Goal: Book appointment/travel/reservation

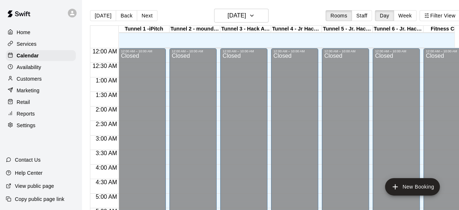
scroll to position [224, 0]
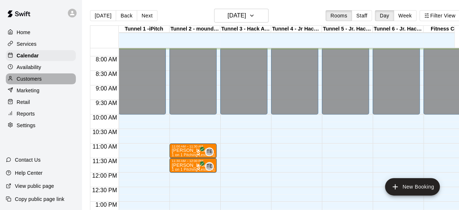
click at [37, 80] on p "Customers" at bounding box center [29, 78] width 25 height 7
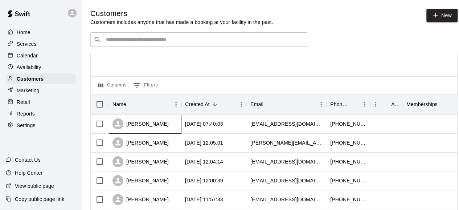
click at [152, 127] on div "[PERSON_NAME]" at bounding box center [141, 123] width 56 height 11
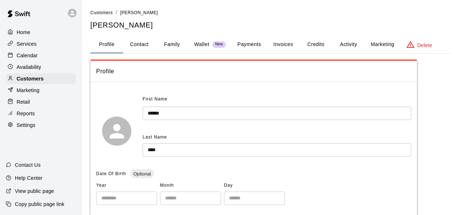
click at [378, 44] on button "Marketing" at bounding box center [382, 44] width 35 height 17
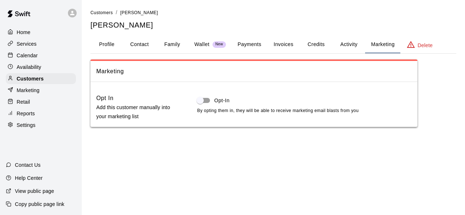
click at [112, 43] on button "Profile" at bounding box center [106, 44] width 33 height 17
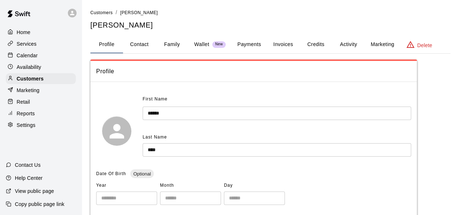
click at [146, 45] on button "Contact" at bounding box center [139, 44] width 33 height 17
select select "**"
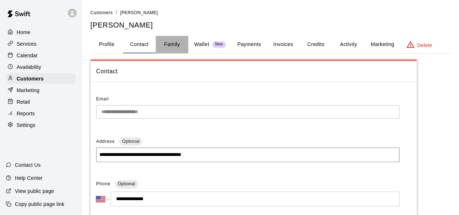
click at [168, 46] on button "Family" at bounding box center [172, 44] width 33 height 17
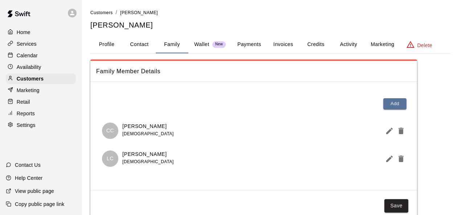
click at [116, 47] on button "Profile" at bounding box center [106, 44] width 33 height 17
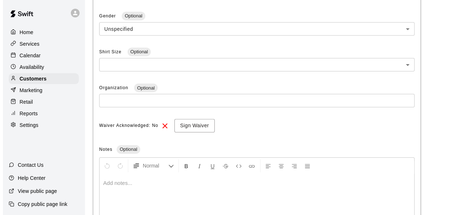
scroll to position [218, 0]
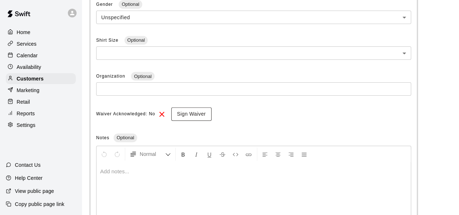
click at [188, 116] on button "Sign Waiver" at bounding box center [191, 113] width 40 height 13
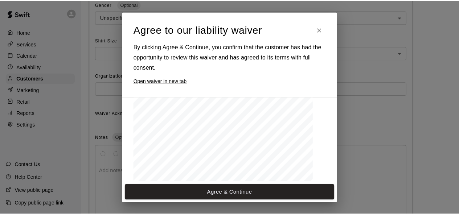
scroll to position [625, 0]
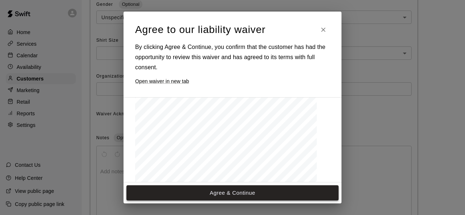
click at [214, 188] on button "Agree & Continue" at bounding box center [232, 193] width 212 height 15
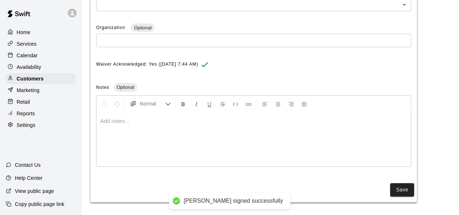
scroll to position [268, 0]
click at [396, 189] on button "Save" at bounding box center [402, 188] width 24 height 13
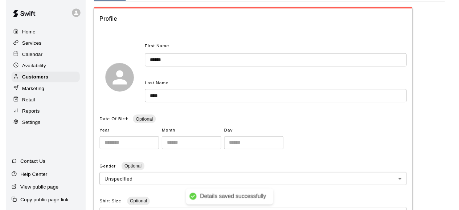
scroll to position [0, 0]
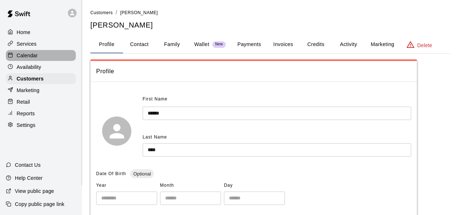
click at [26, 56] on p "Calendar" at bounding box center [27, 55] width 21 height 7
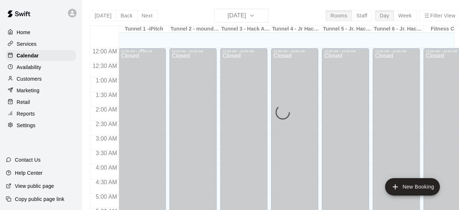
scroll to position [226, 0]
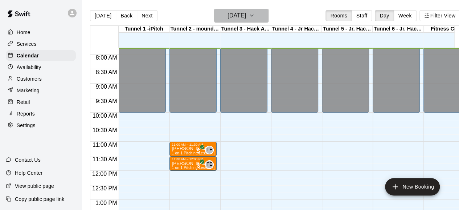
click at [238, 17] on h6 "[DATE]" at bounding box center [237, 16] width 19 height 10
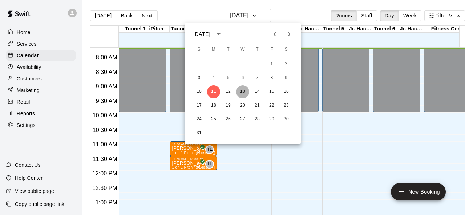
click at [240, 90] on button "13" at bounding box center [242, 91] width 13 height 13
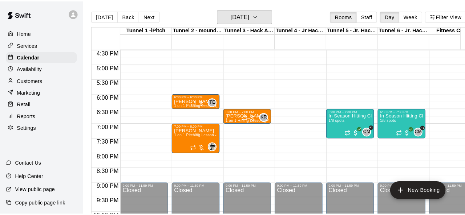
scroll to position [480, 0]
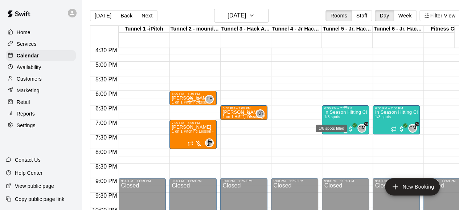
click at [334, 119] on span "1/8 spots" at bounding box center [332, 117] width 16 height 4
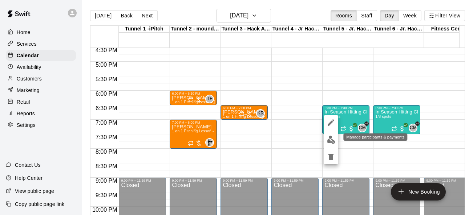
click at [330, 140] on img "edit" at bounding box center [331, 140] width 8 height 8
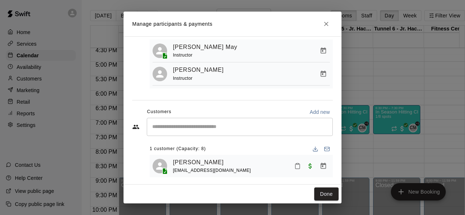
scroll to position [59, 0]
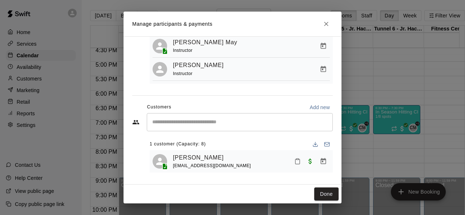
click at [177, 123] on input "Start typing to search customers..." at bounding box center [239, 122] width 179 height 7
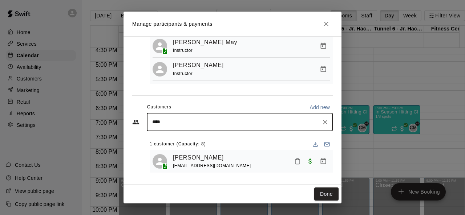
type input "*****"
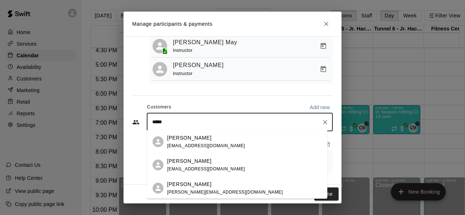
scroll to position [70, 0]
click at [182, 139] on p "[PERSON_NAME]" at bounding box center [189, 137] width 44 height 8
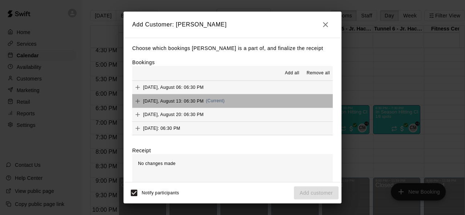
click at [250, 101] on button "[DATE], August 13: 06:30 PM (Current)" at bounding box center [232, 100] width 200 height 13
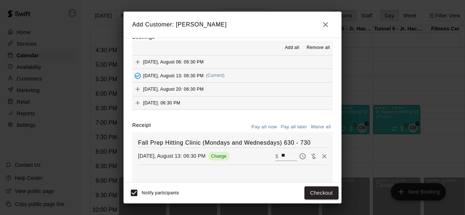
scroll to position [36, 0]
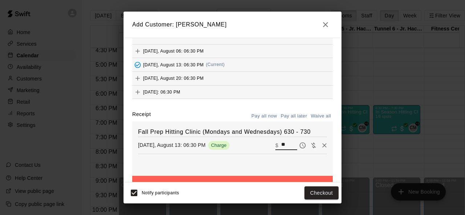
drag, startPoint x: 279, startPoint y: 145, endPoint x: 261, endPoint y: 145, distance: 18.2
click at [261, 145] on div "[DATE], August 13: 06:30 PM Charge ​ $ **" at bounding box center [232, 145] width 189 height 11
click at [310, 147] on icon "Waive payment" at bounding box center [313, 145] width 7 height 7
type input "*"
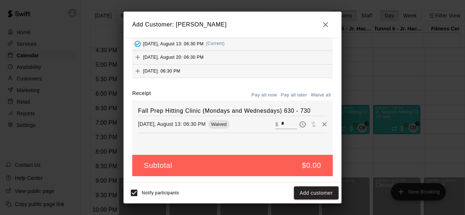
scroll to position [57, 0]
click at [321, 194] on button "Add customer" at bounding box center [316, 193] width 45 height 13
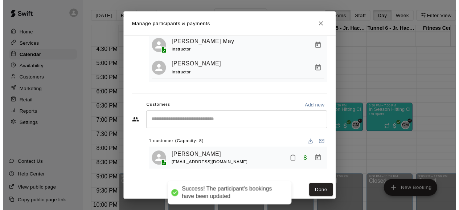
scroll to position [32, 0]
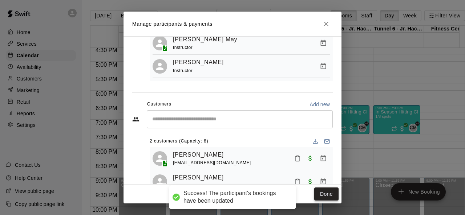
click at [325, 194] on button "Done" at bounding box center [326, 194] width 24 height 13
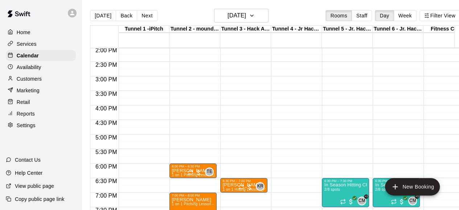
scroll to position [444, 0]
